Goal: Task Accomplishment & Management: Manage account settings

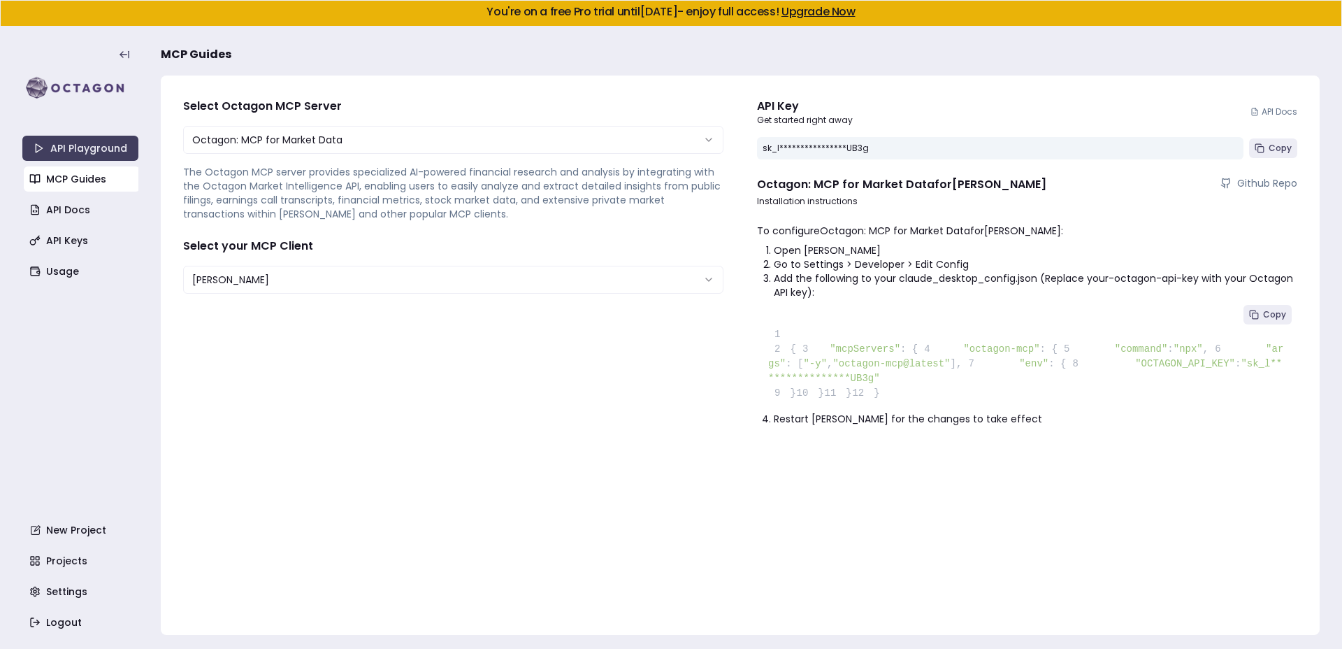
select select "**********"
click at [61, 271] on link "Usage" at bounding box center [82, 271] width 116 height 25
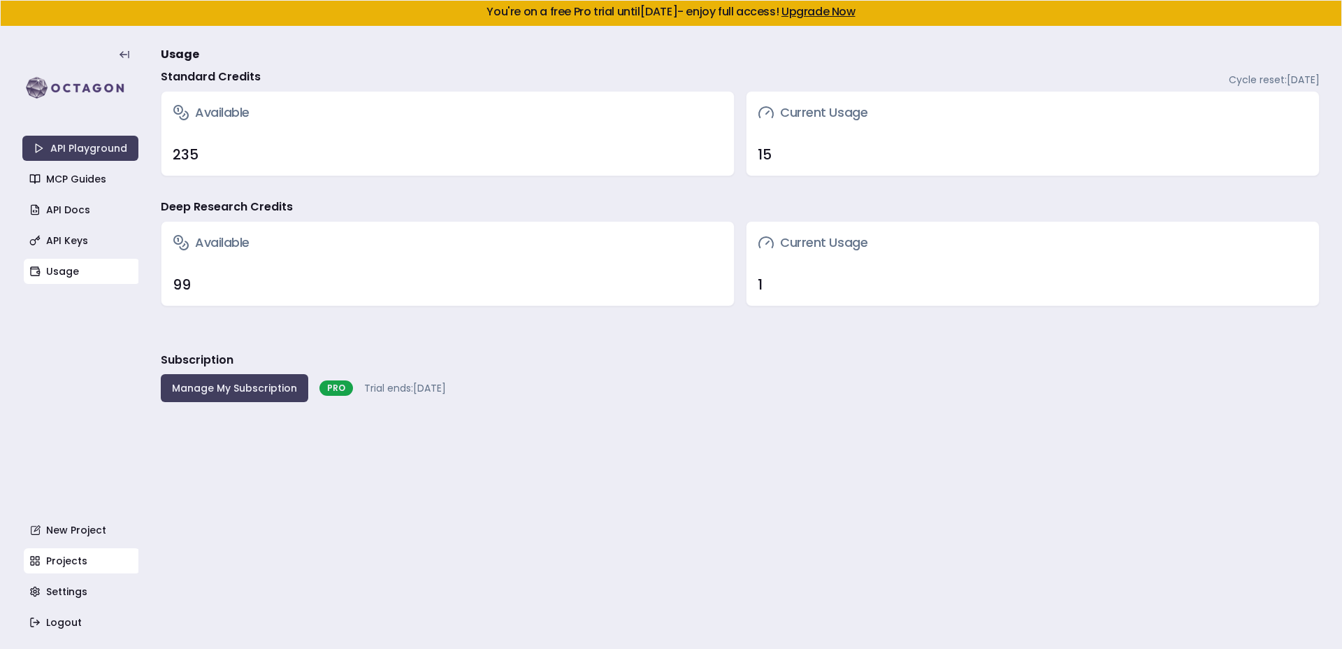
click at [80, 554] on link "Projects" at bounding box center [82, 560] width 116 height 25
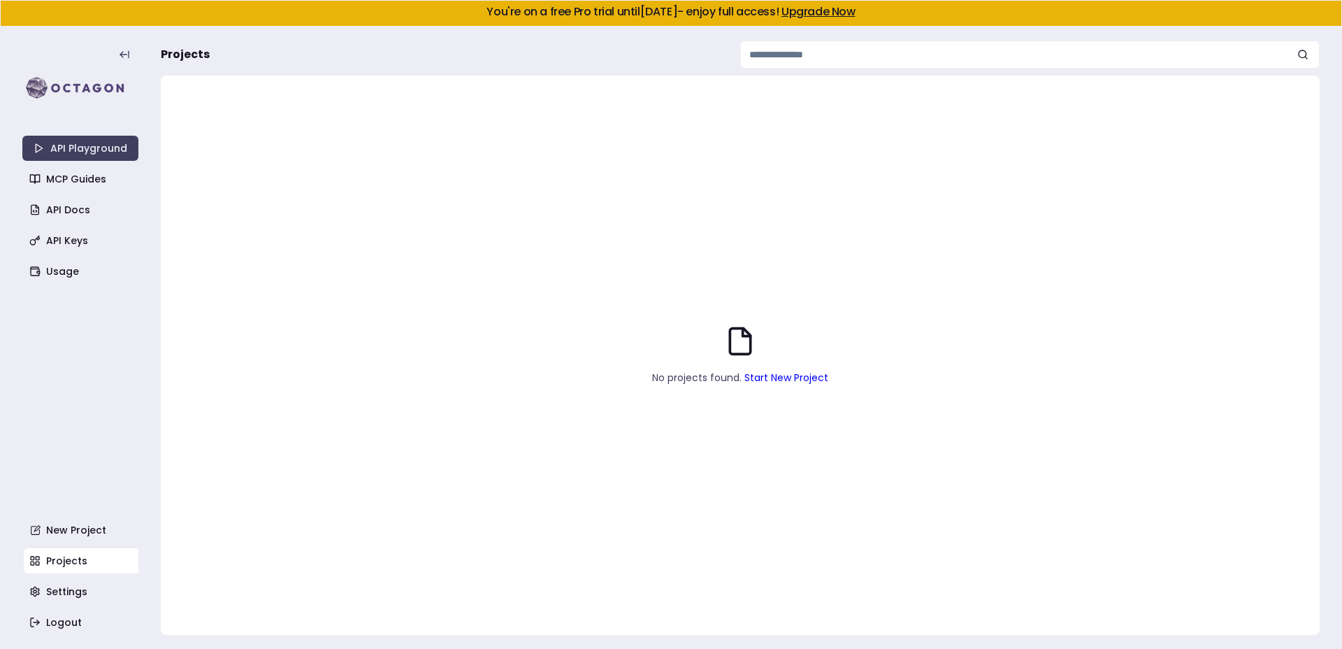
click at [796, 385] on div "No projects found. Start New Project" at bounding box center [740, 355] width 1159 height 559
click at [800, 378] on link "Start New Project" at bounding box center [787, 378] width 84 height 14
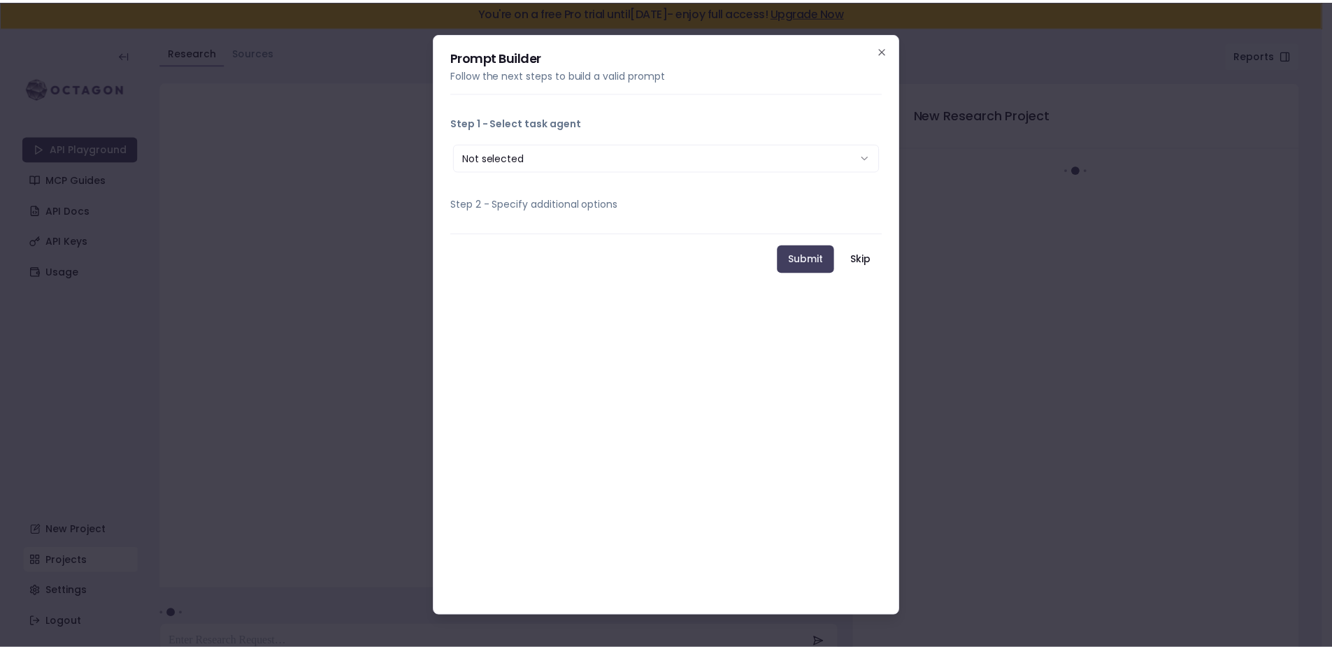
scroll to position [27, 0]
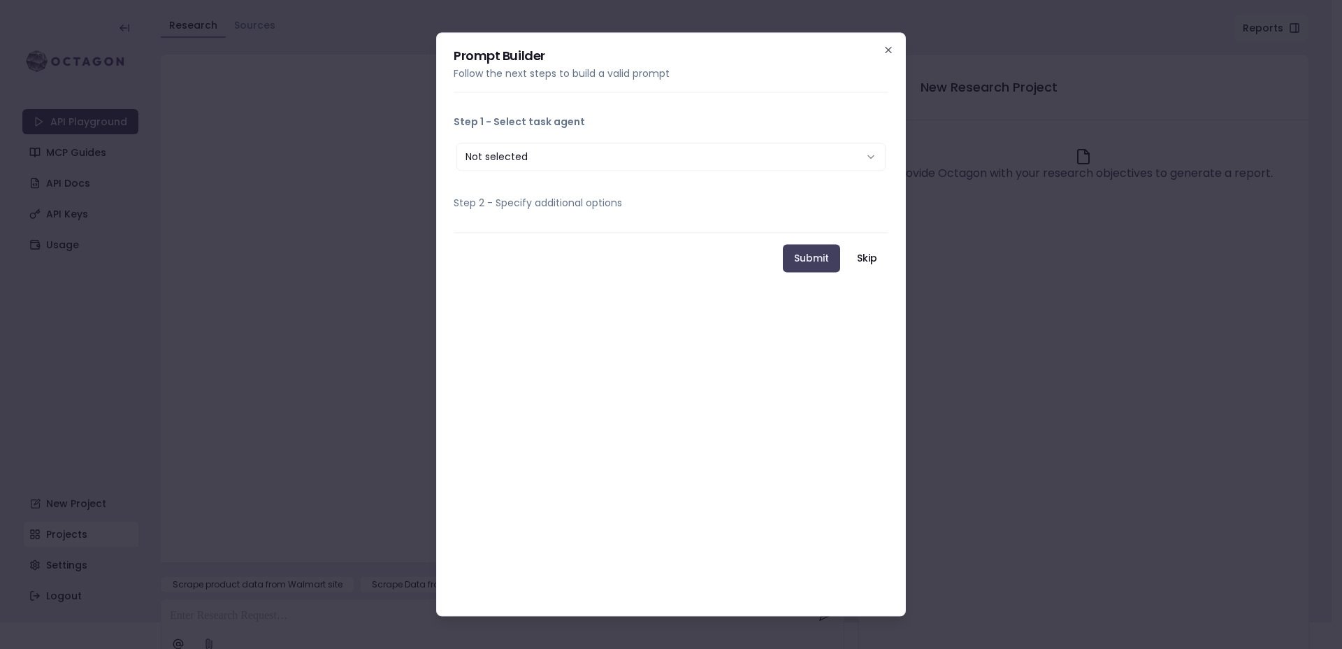
click at [690, 159] on button "Not selected" at bounding box center [671, 157] width 429 height 28
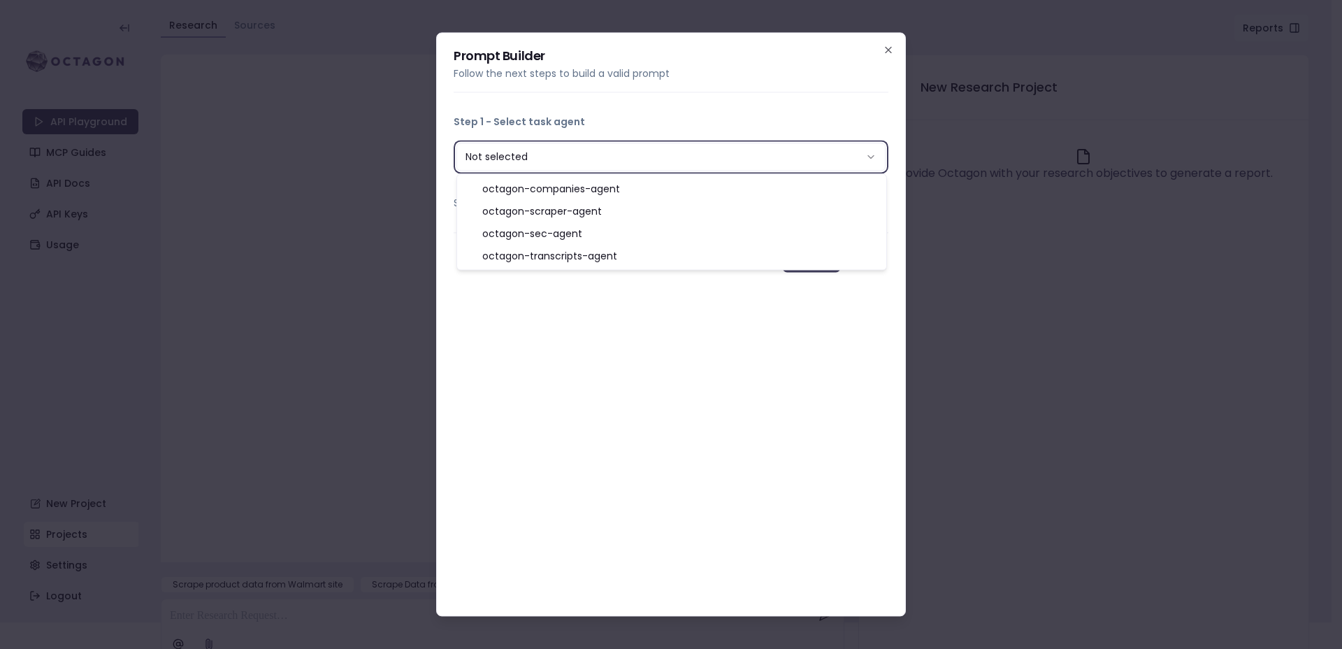
click at [692, 120] on button "Step 1 - Select task agent" at bounding box center [671, 121] width 435 height 36
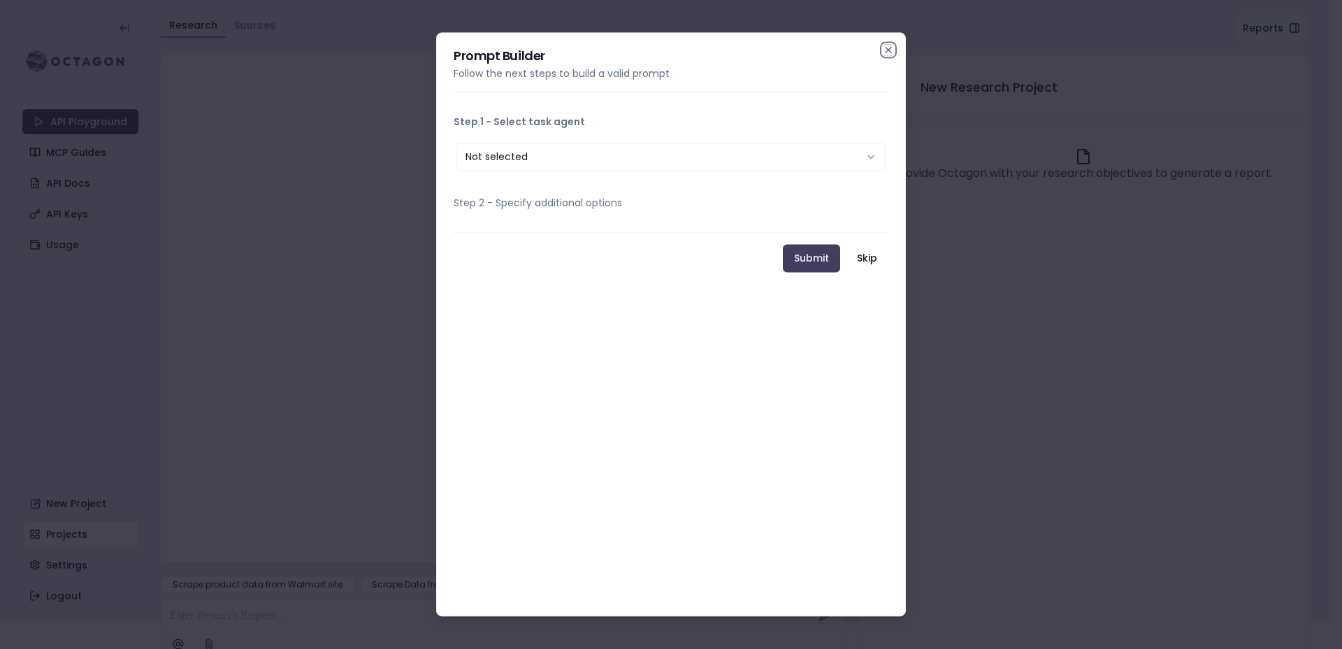
drag, startPoint x: 889, startPoint y: 54, endPoint x: 705, endPoint y: 189, distance: 228.1
click at [718, 188] on div "**********" at bounding box center [671, 324] width 470 height 584
click at [636, 201] on button "Step 2 - Specify additional options" at bounding box center [671, 203] width 435 height 36
click at [682, 145] on button "Not selected" at bounding box center [671, 157] width 429 height 28
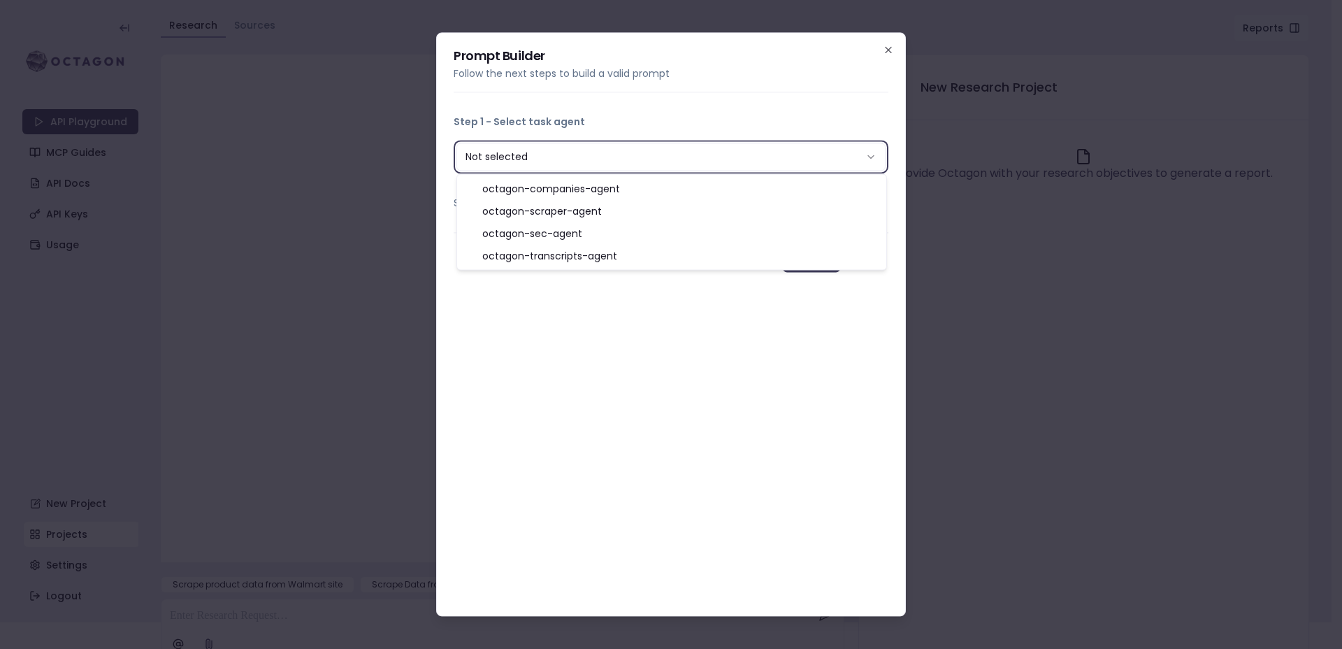
select select "**********"
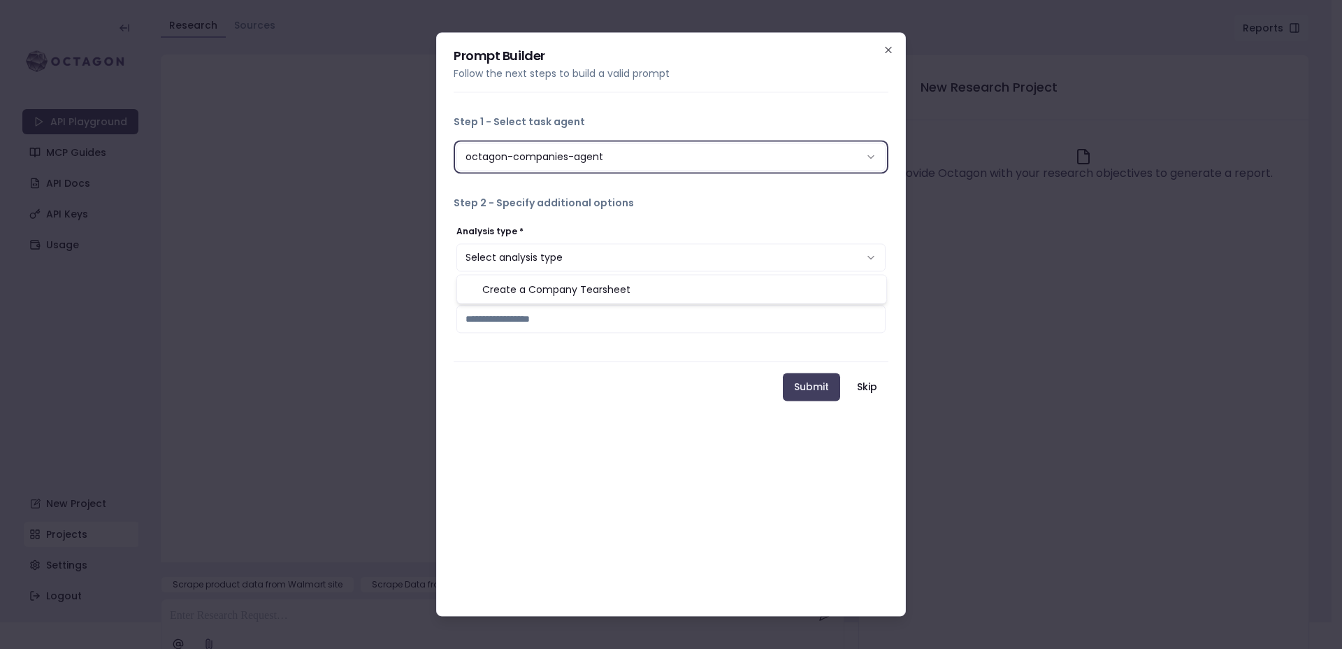
click at [584, 257] on button "Select analysis type" at bounding box center [671, 257] width 429 height 28
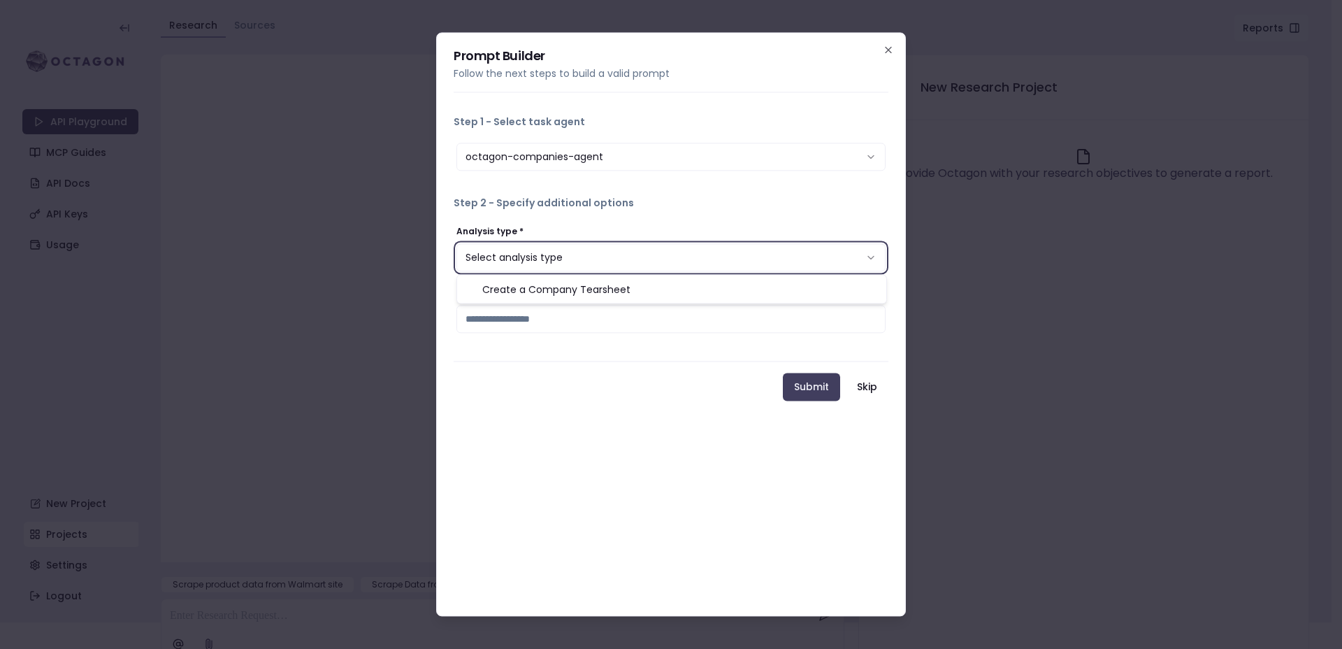
click at [673, 221] on div "**********" at bounding box center [671, 285] width 435 height 129
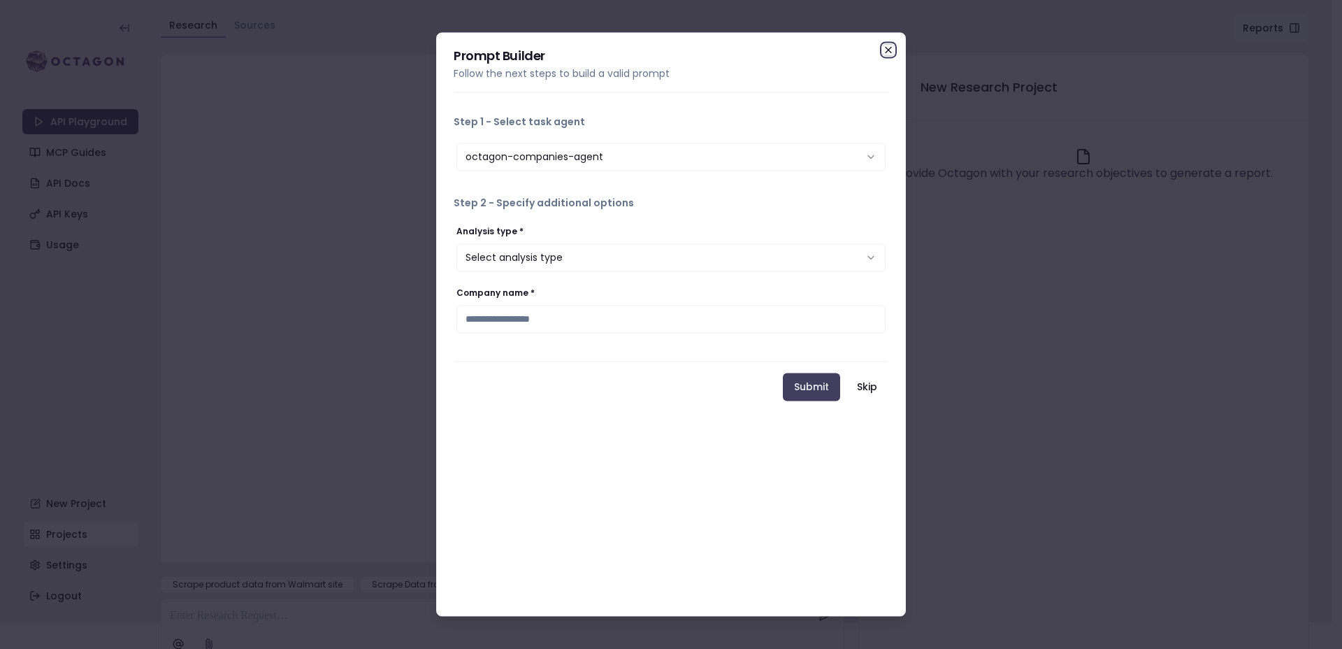
click at [887, 53] on icon "button" at bounding box center [888, 49] width 11 height 11
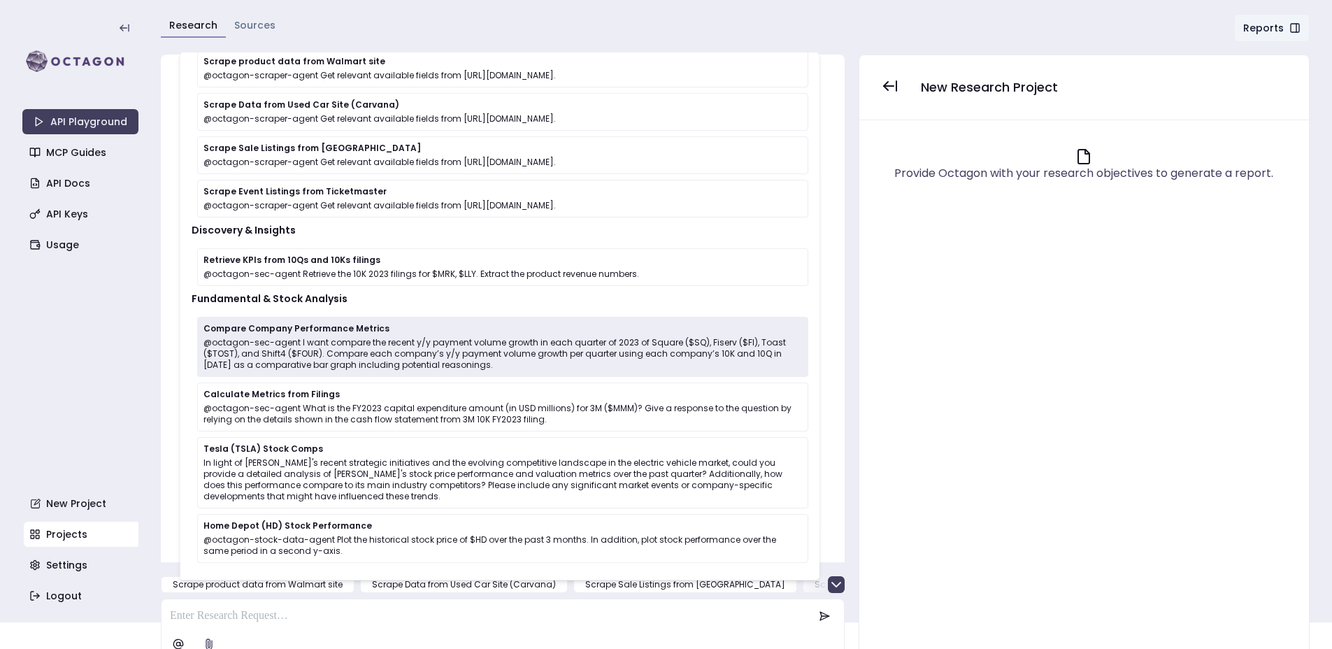
scroll to position [39, 0]
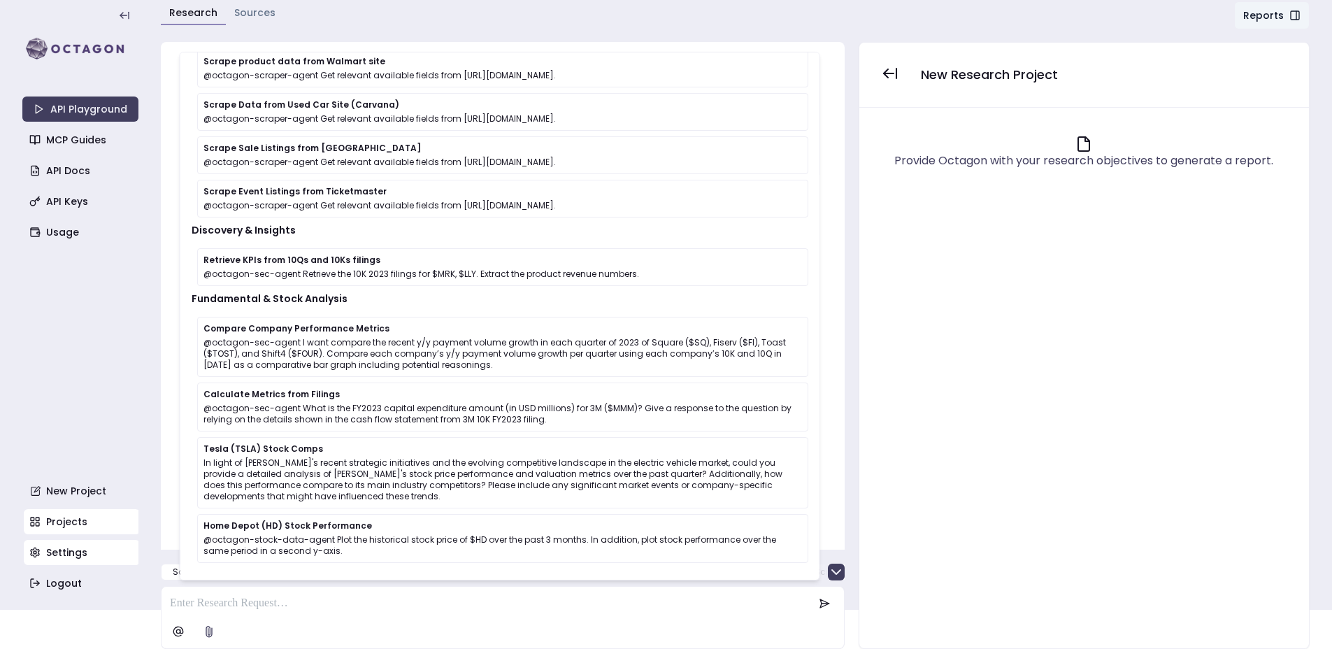
click at [102, 557] on link "Settings" at bounding box center [82, 552] width 116 height 25
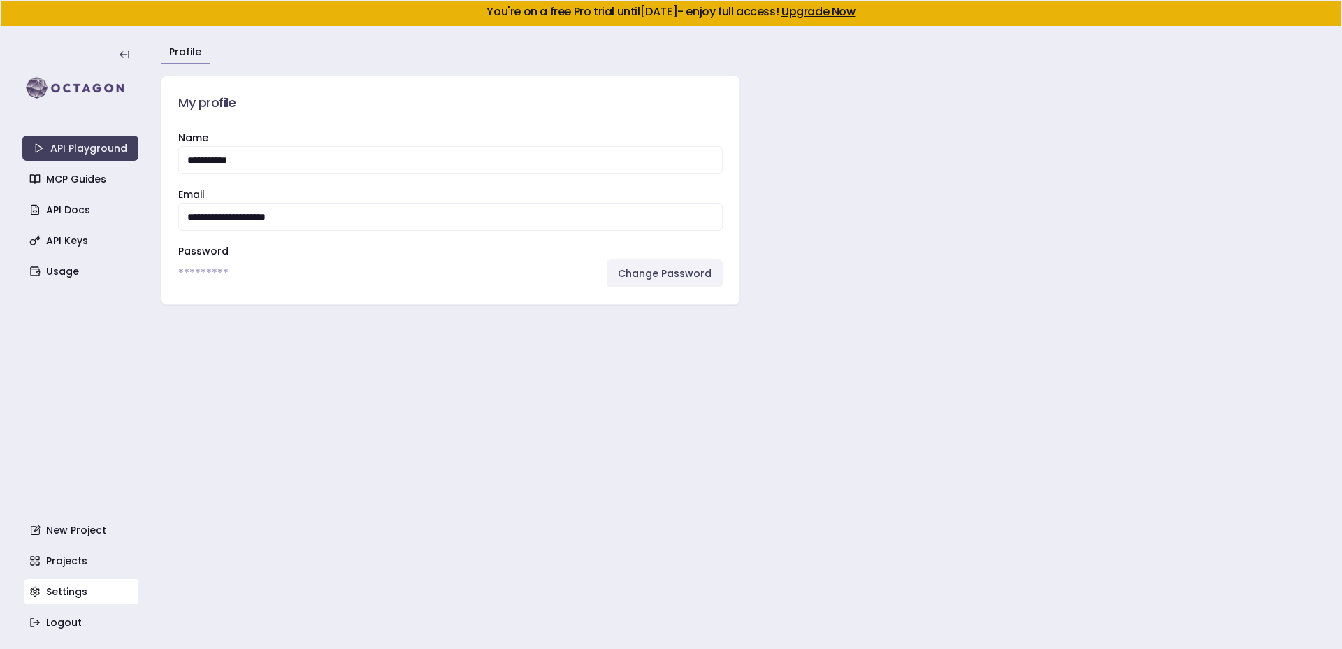
click at [654, 269] on link "Change Password" at bounding box center [665, 273] width 116 height 28
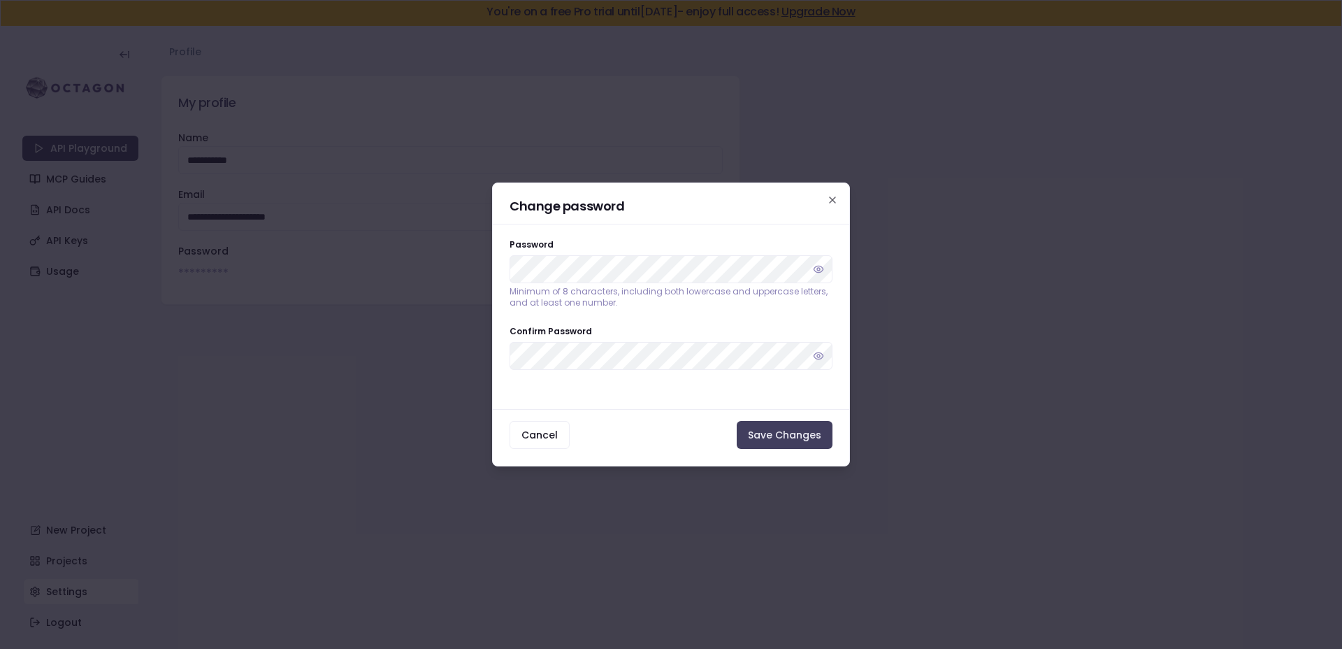
click at [594, 414] on div "Change password Password Minimum of 8 characters, including both lowercase and …" at bounding box center [671, 324] width 358 height 284
drag, startPoint x: 613, startPoint y: 302, endPoint x: 620, endPoint y: 340, distance: 38.4
click at [613, 303] on p "Minimum of 8 characters, including both lowercase and uppercase letters, and at…" at bounding box center [671, 297] width 323 height 22
click at [606, 394] on div "Change password Password Minimum of 8 characters, including both lowercase and …" at bounding box center [671, 324] width 358 height 284
click at [598, 302] on p "Minimum of 8 characters, including both lowercase and uppercase letters, and at…" at bounding box center [671, 297] width 323 height 22
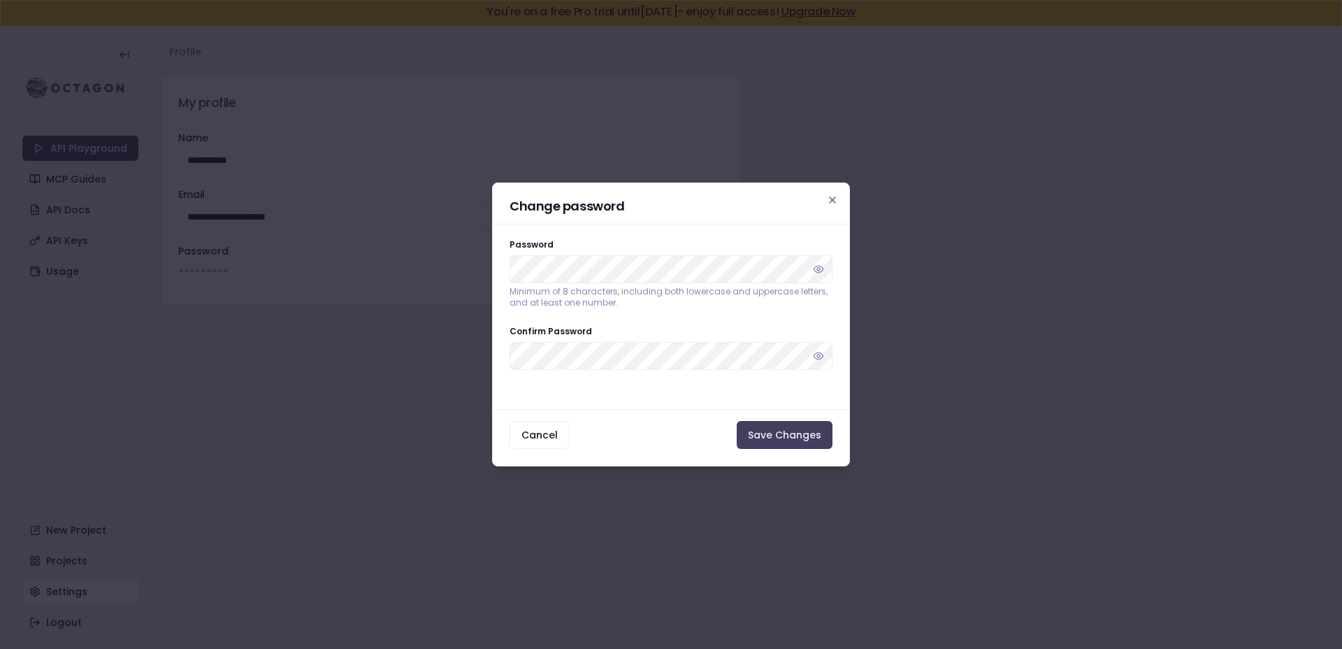
click at [603, 302] on p "Minimum of 8 characters, including both lowercase and uppercase letters, and at…" at bounding box center [671, 297] width 323 height 22
click at [623, 301] on p "Minimum of 8 characters, including both lowercase and uppercase letters, and at…" at bounding box center [671, 297] width 323 height 22
click at [837, 194] on div "Change password Password Minimum of 8 characters, including both lowercase and …" at bounding box center [671, 324] width 358 height 284
drag, startPoint x: 833, startPoint y: 200, endPoint x: 756, endPoint y: 218, distance: 79.0
click at [833, 201] on icon "button" at bounding box center [832, 199] width 11 height 11
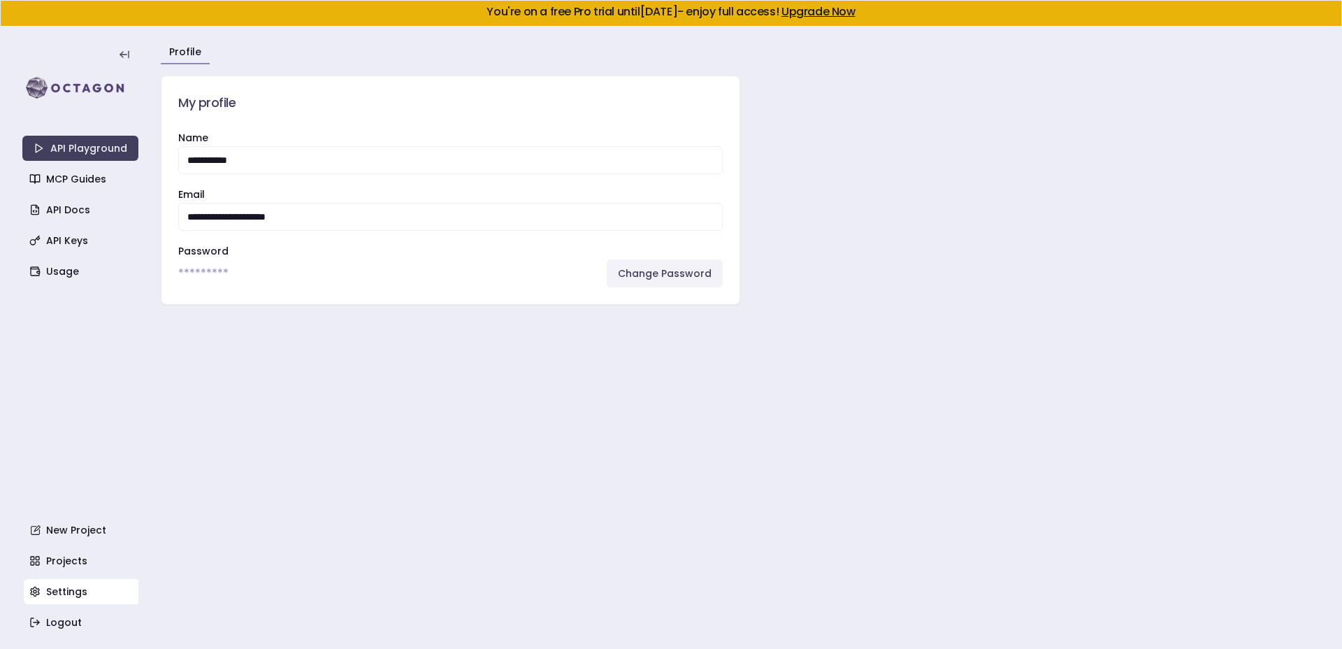
click at [705, 269] on link "Change Password" at bounding box center [665, 273] width 116 height 28
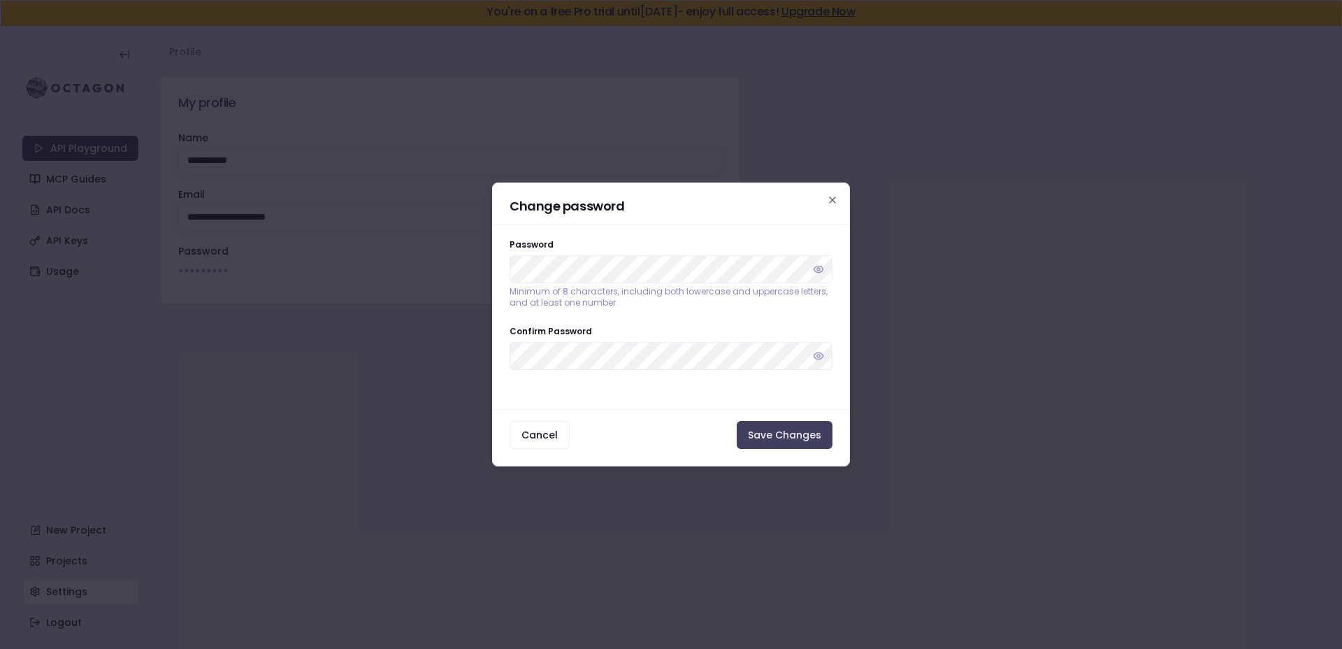
click at [563, 303] on p "Minimum of 8 characters, including both lowercase and uppercase letters, and at…" at bounding box center [671, 297] width 323 height 22
click at [544, 307] on p "Minimum of 8 characters, including both lowercase and uppercase letters, and at…" at bounding box center [671, 297] width 323 height 22
click at [608, 313] on form "Password Minimum of 8 characters, including both lowercase and uppercase letter…" at bounding box center [671, 310] width 357 height 148
click at [830, 200] on icon "button" at bounding box center [832, 199] width 11 height 11
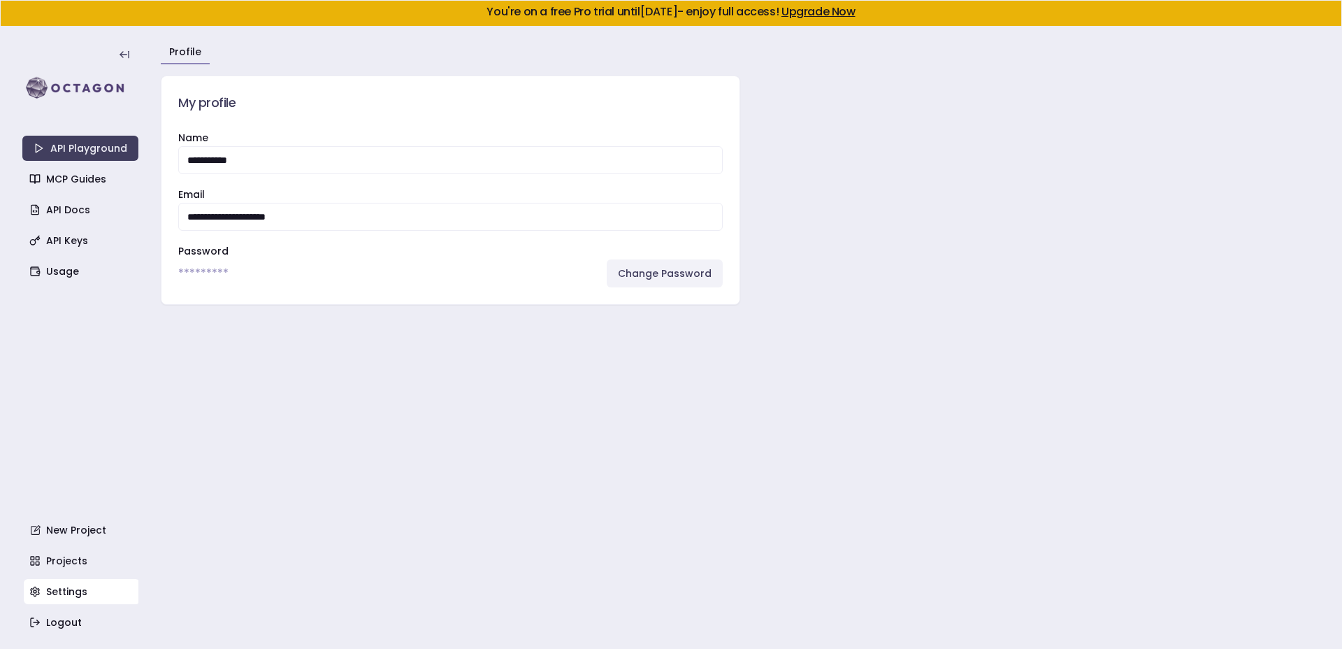
click at [638, 271] on link "Change Password" at bounding box center [665, 273] width 116 height 28
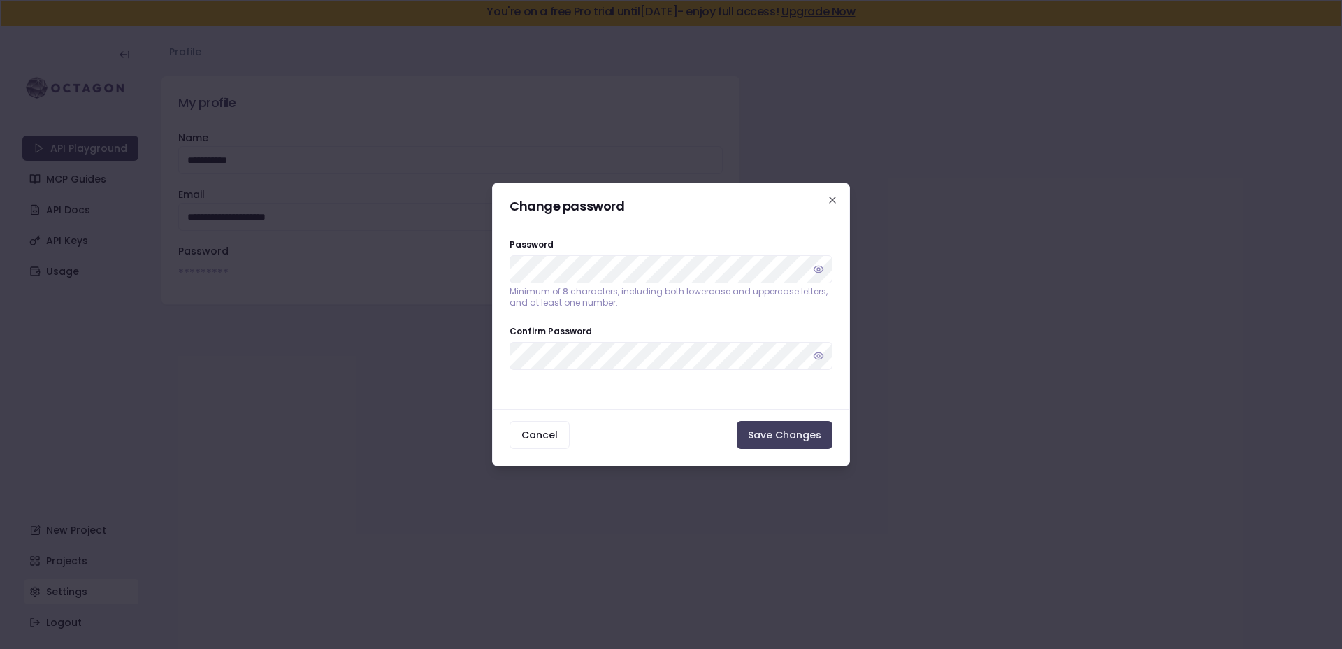
click at [624, 299] on p "Minimum of 8 characters, including both lowercase and uppercase letters, and at…" at bounding box center [671, 297] width 323 height 22
click at [794, 435] on button "Save Changes" at bounding box center [785, 435] width 96 height 28
click at [794, 431] on button "Save Changes" at bounding box center [785, 435] width 96 height 28
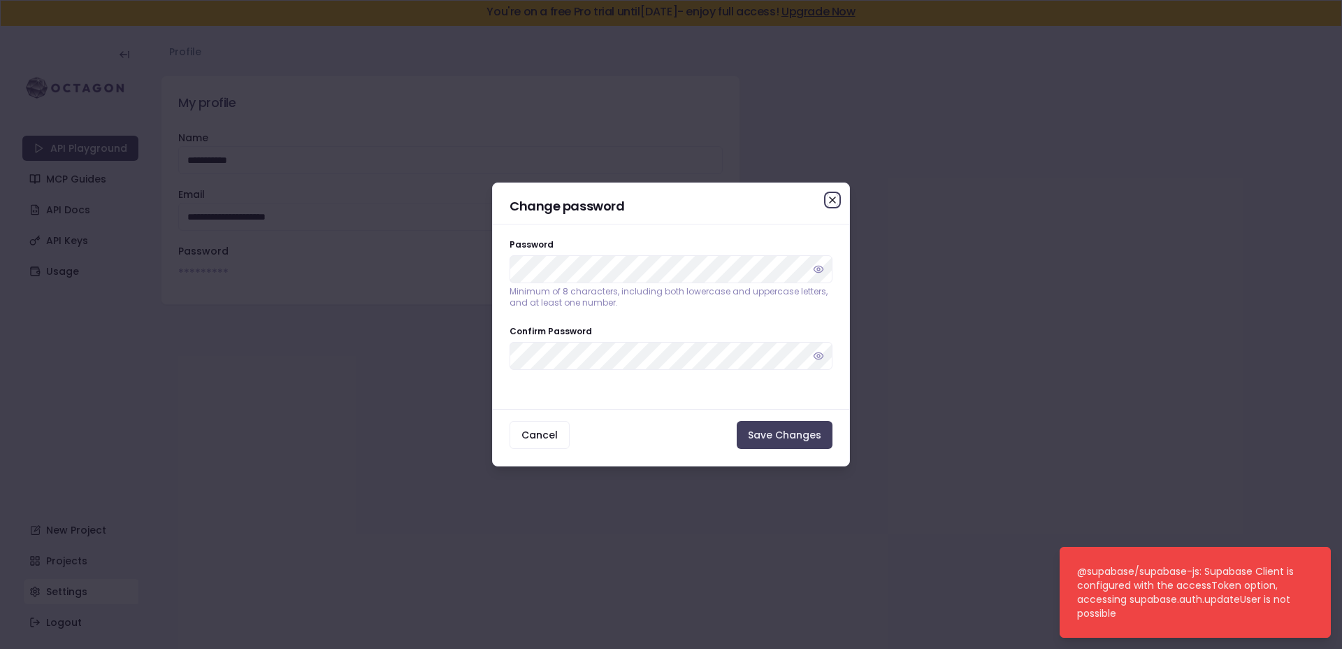
click at [836, 197] on icon "button" at bounding box center [833, 200] width 6 height 6
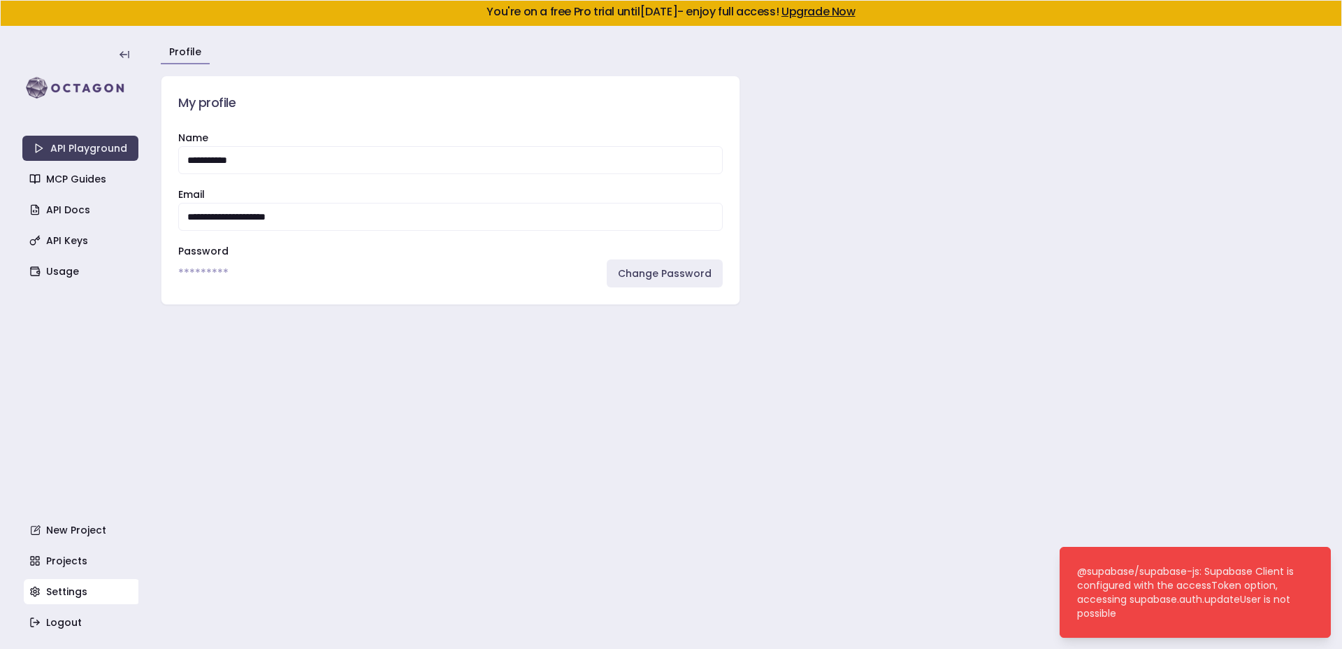
drag, startPoint x: 433, startPoint y: 352, endPoint x: 426, endPoint y: 346, distance: 9.0
click at [434, 352] on main "**********" at bounding box center [740, 338] width 1159 height 622
click at [104, 262] on link "Usage" at bounding box center [82, 271] width 116 height 25
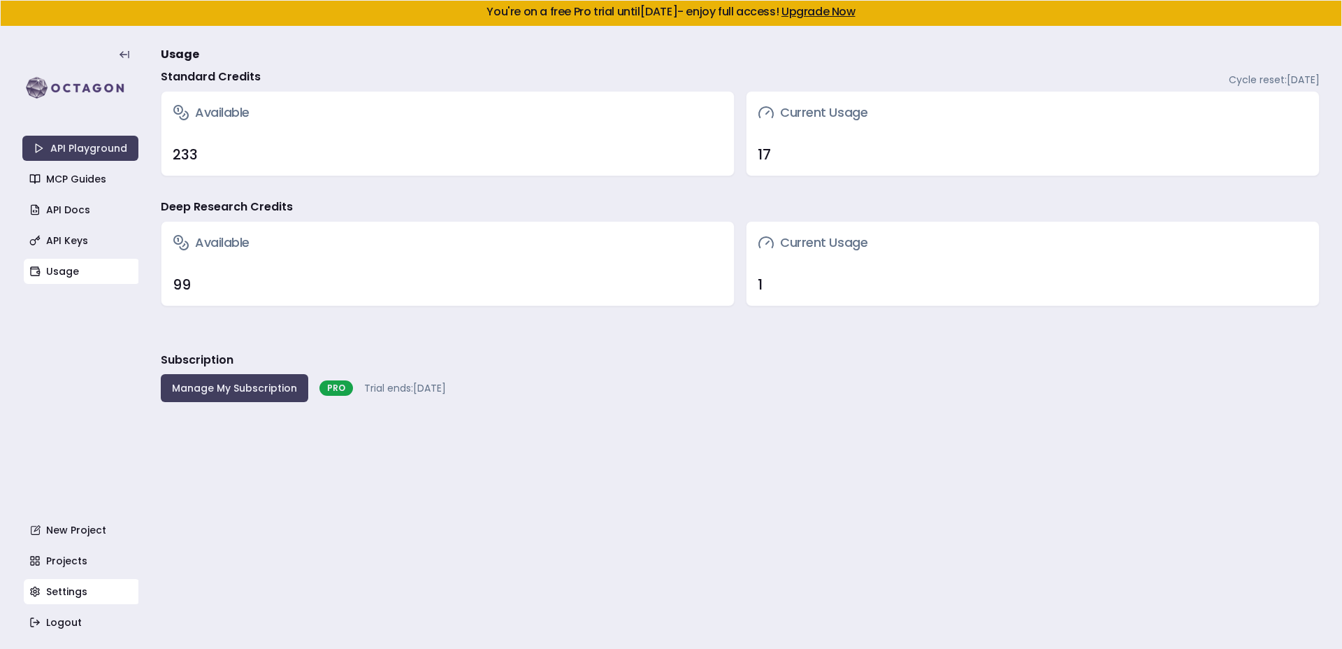
click at [88, 582] on link "Settings" at bounding box center [82, 591] width 116 height 25
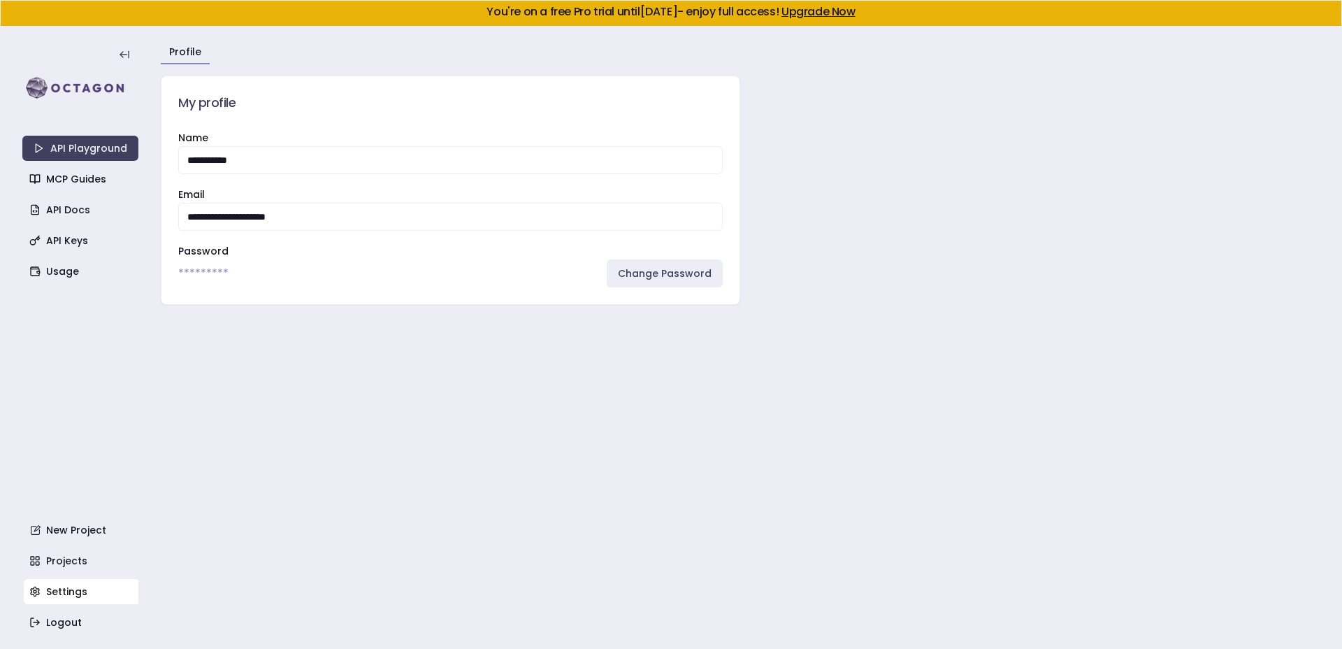
click at [357, 242] on div "**********" at bounding box center [451, 216] width 578 height 175
